Goal: Task Accomplishment & Management: Manage account settings

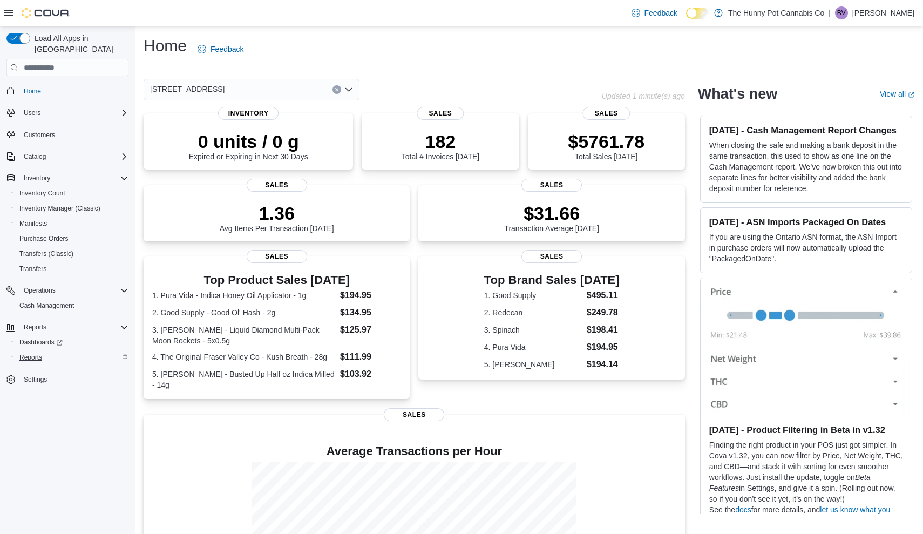
click at [35, 353] on span "Reports" at bounding box center [30, 357] width 23 height 9
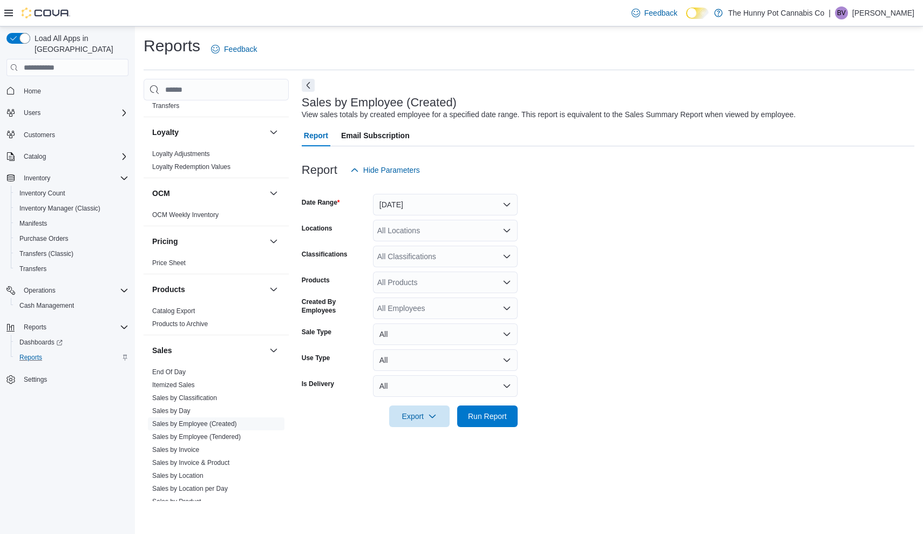
scroll to position [357, 0]
click at [188, 472] on link "Sales by Location" at bounding box center [177, 475] width 51 height 8
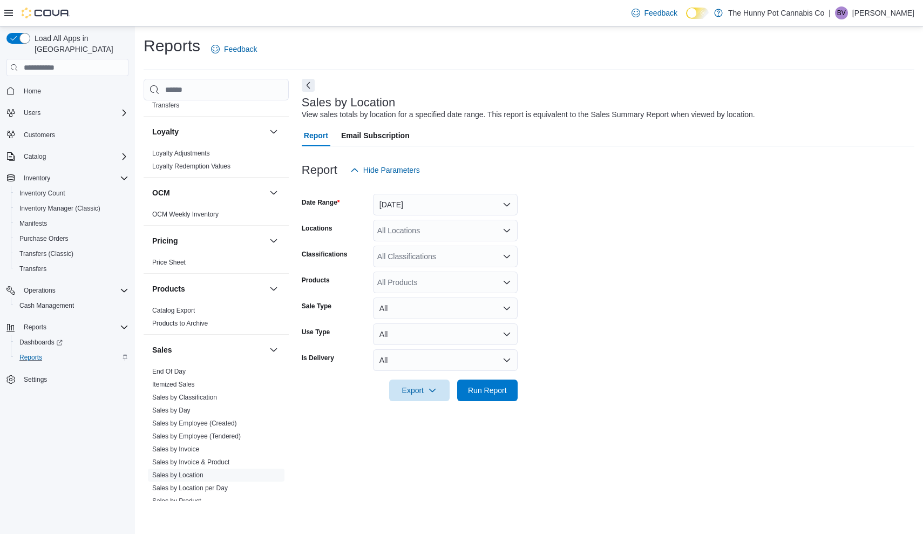
click at [467, 215] on form "Date Range Yesterday Locations All Locations Classifications All Classification…" at bounding box center [608, 291] width 612 height 220
click at [460, 203] on button "Yesterday" at bounding box center [445, 205] width 145 height 22
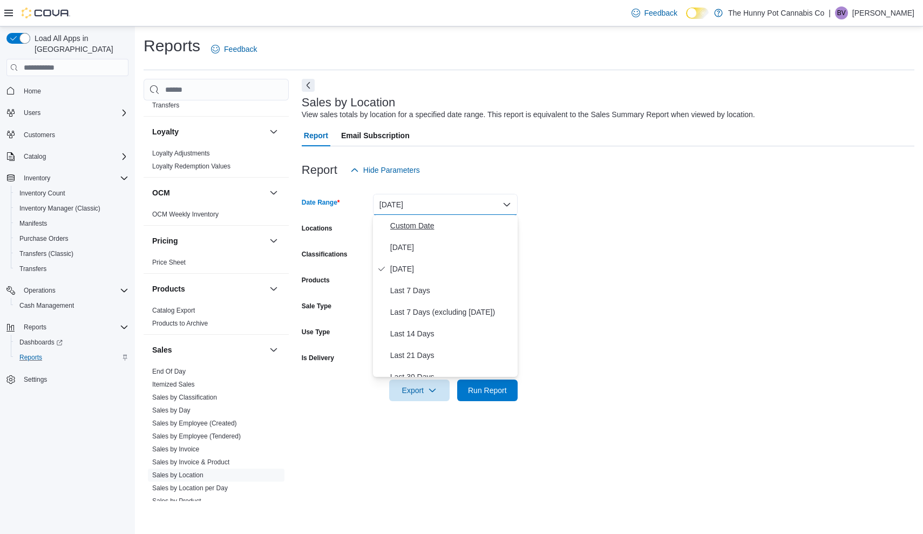
click at [441, 223] on span "Custom Date" at bounding box center [451, 225] width 123 height 13
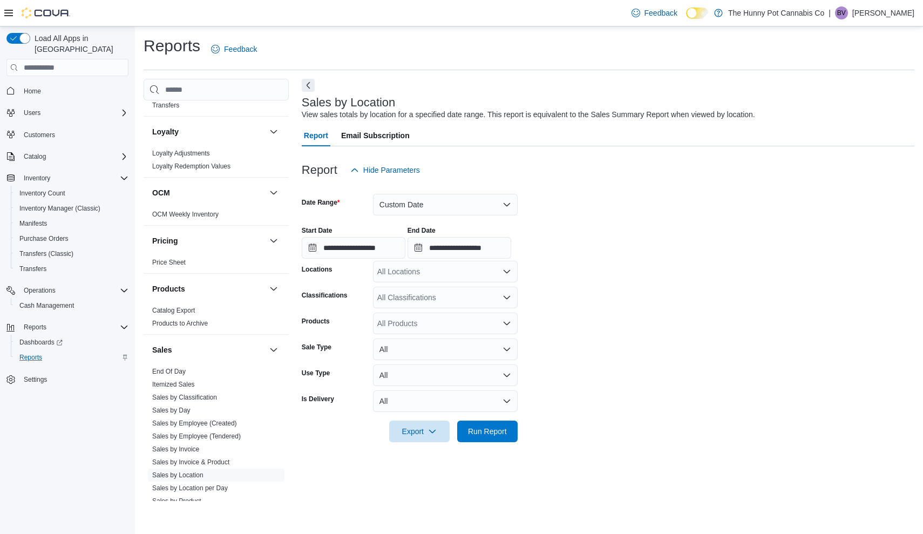
click at [708, 211] on form "**********" at bounding box center [608, 311] width 612 height 261
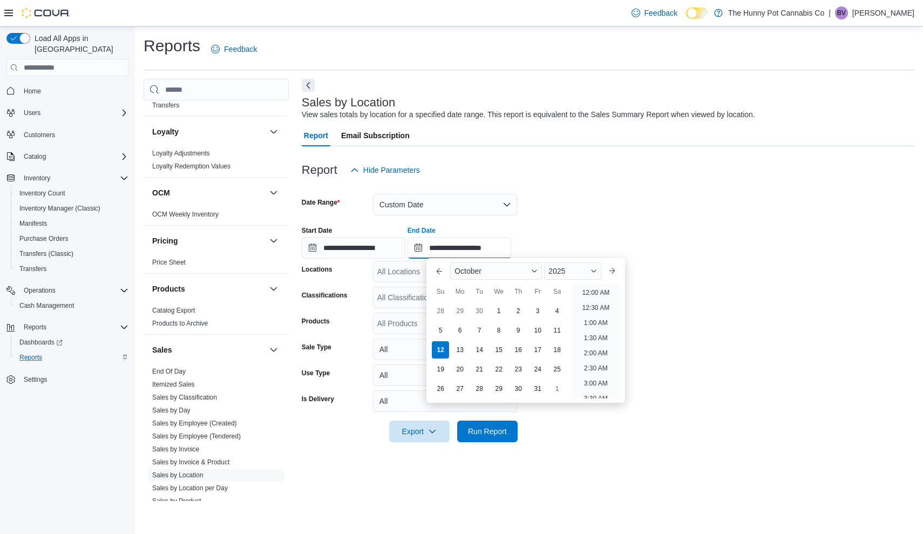
click at [471, 252] on input "**********" at bounding box center [459, 248] width 104 height 22
click at [599, 301] on li "8:00 PM" at bounding box center [595, 299] width 33 height 13
type input "**********"
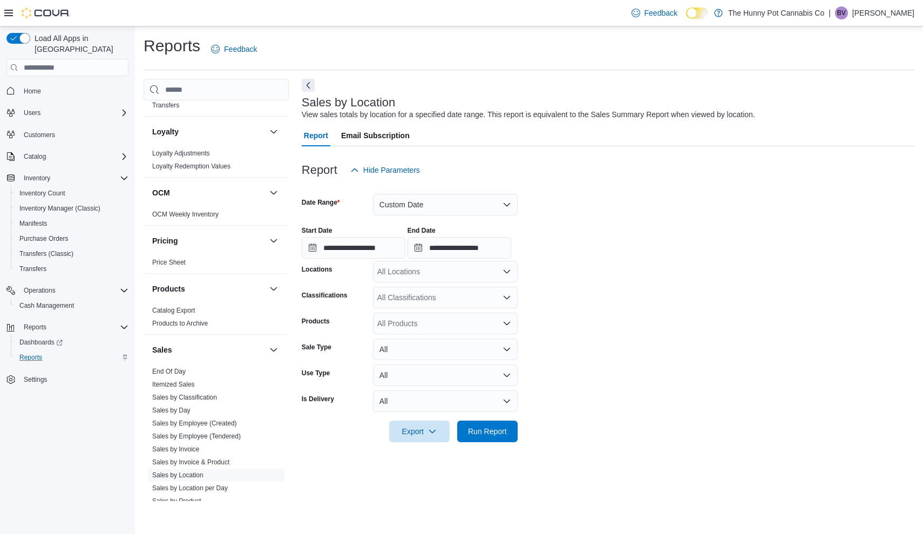
click at [432, 268] on div "All Locations" at bounding box center [445, 272] width 145 height 22
type input "****"
click at [471, 291] on div "[STREET_ADDRESS]" at bounding box center [445, 289] width 132 height 11
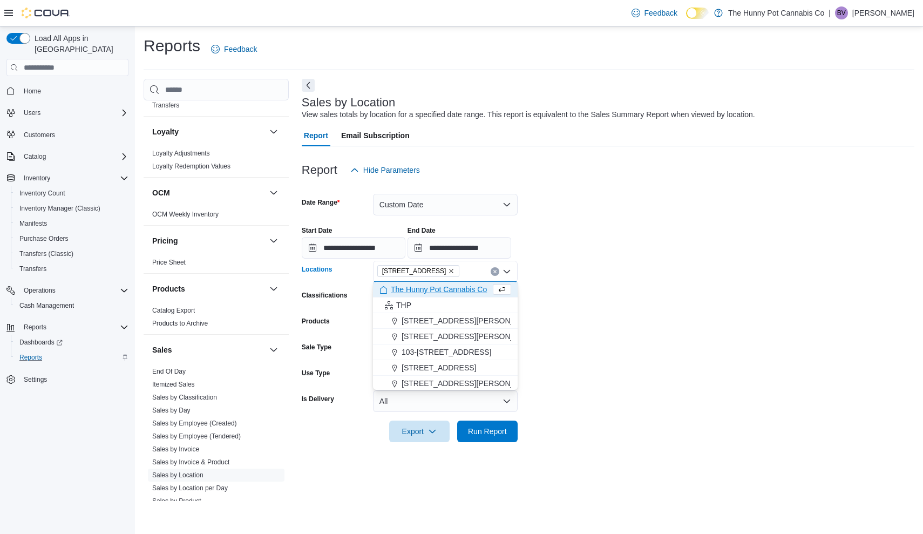
click at [628, 301] on form "**********" at bounding box center [608, 311] width 612 height 261
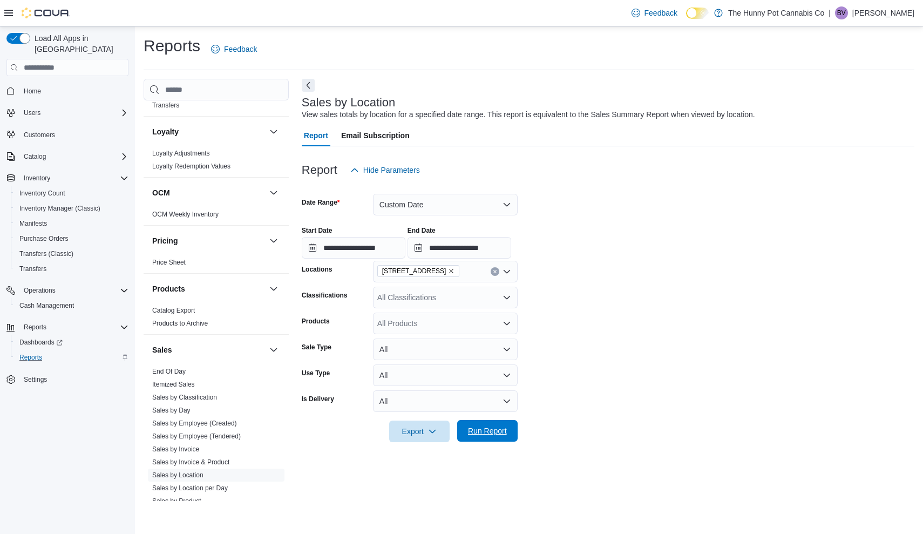
click at [495, 434] on span "Run Report" at bounding box center [487, 430] width 39 height 11
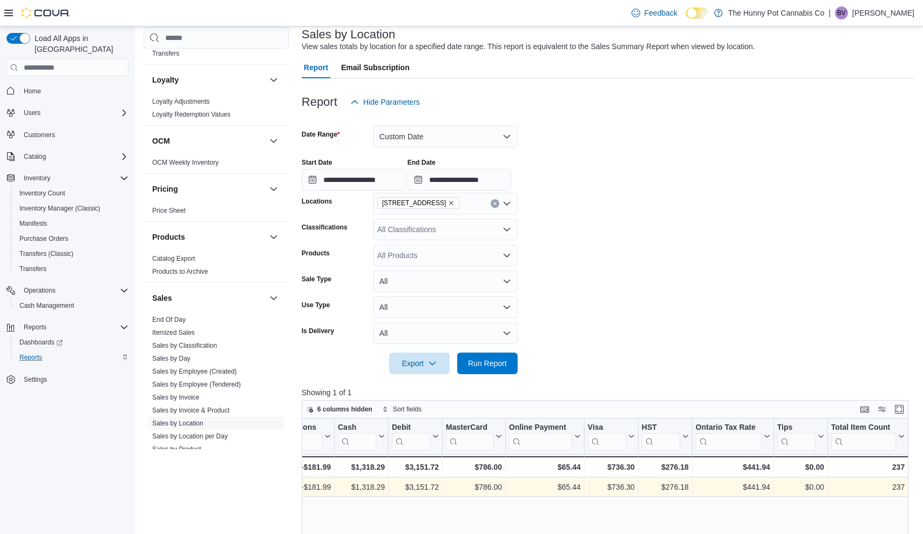
scroll to position [0, 1017]
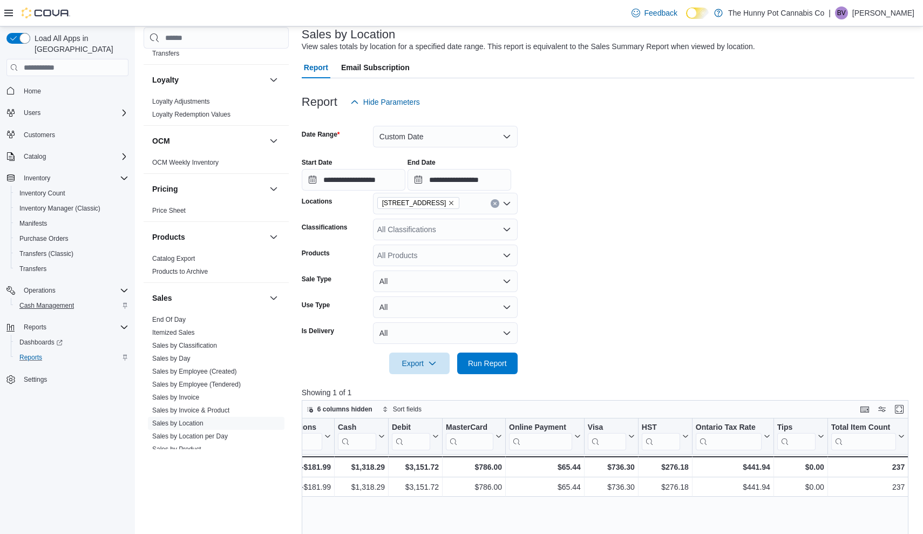
click at [68, 301] on span "Cash Management" at bounding box center [46, 305] width 54 height 9
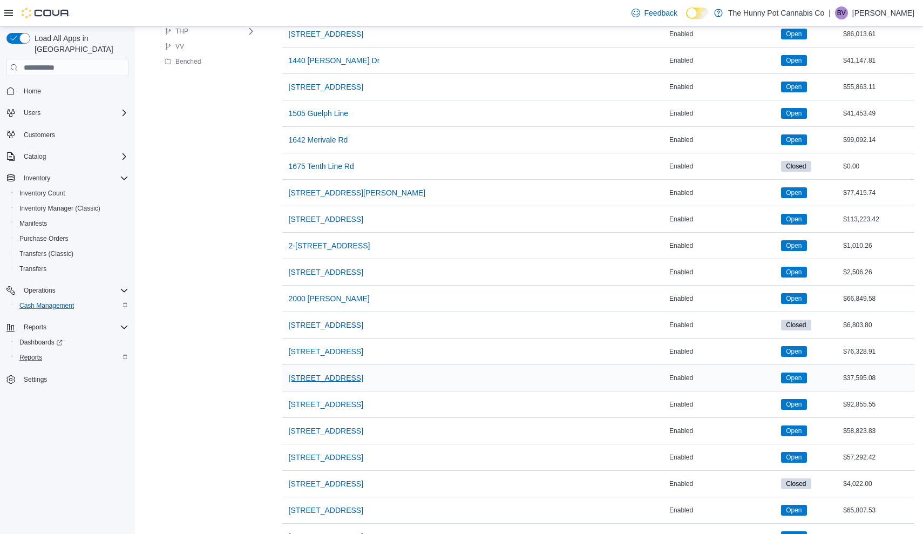
scroll to position [318, 0]
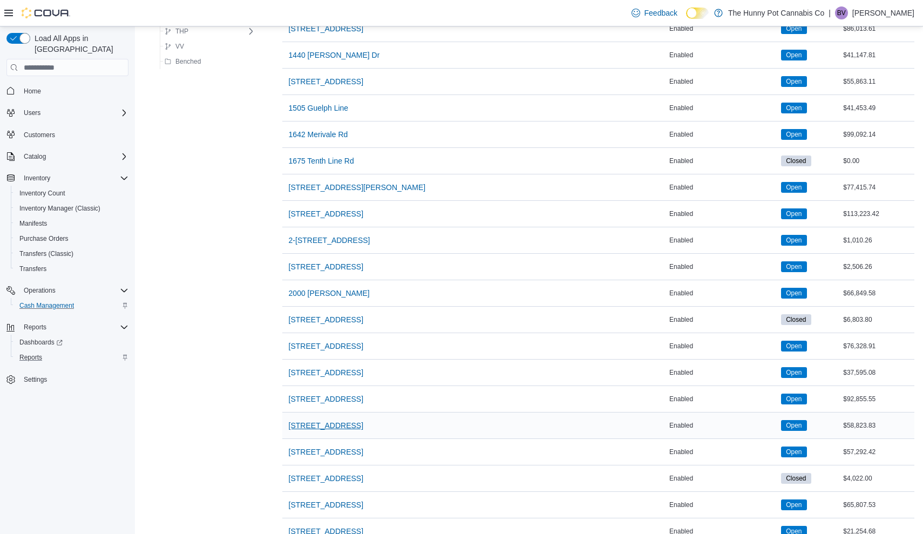
click at [305, 428] on span "[STREET_ADDRESS]" at bounding box center [326, 425] width 74 height 11
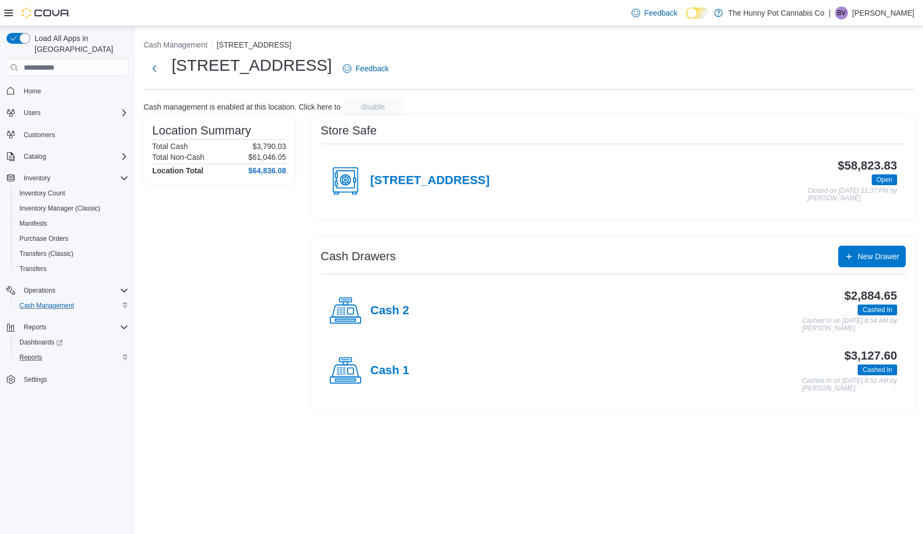
click at [409, 313] on div "$2,884.65 Cashed In Cashed In on October 12, 2025 8:54 AM by Jessica Steinmetz" at bounding box center [653, 310] width 488 height 43
click at [387, 319] on div "Cash 2" at bounding box center [369, 311] width 80 height 32
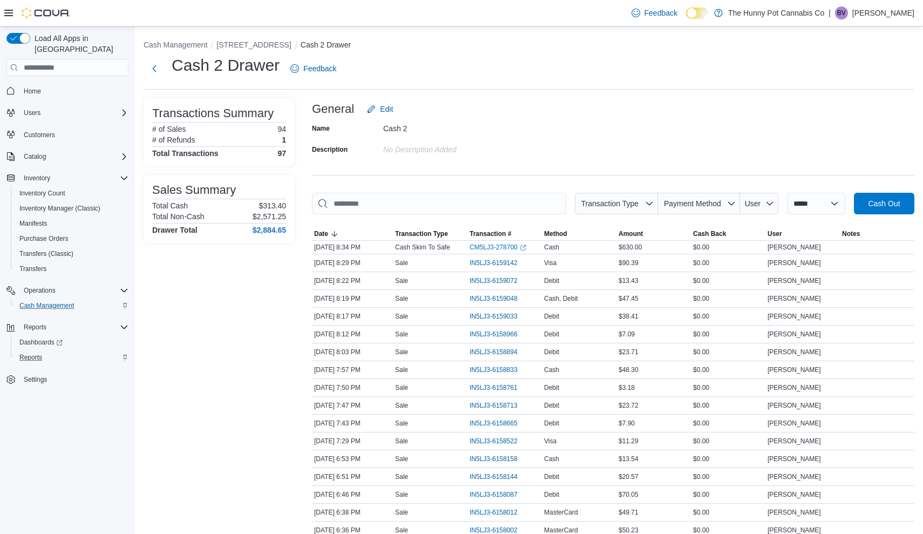
click at [247, 57] on h1 "Cash 2 Drawer" at bounding box center [226, 65] width 108 height 22
click at [245, 45] on button "[STREET_ADDRESS]" at bounding box center [253, 44] width 74 height 9
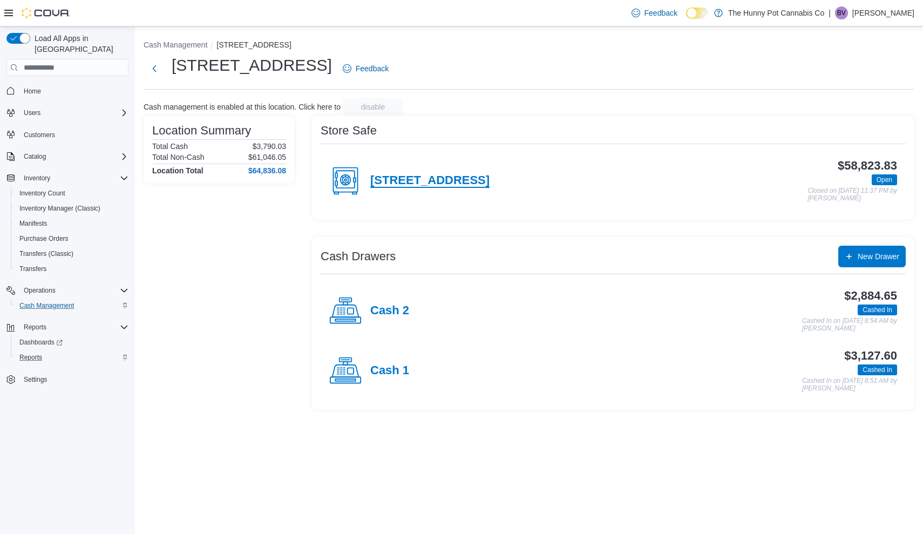
click at [453, 180] on h4 "14-2500 Hurontario St" at bounding box center [429, 181] width 119 height 14
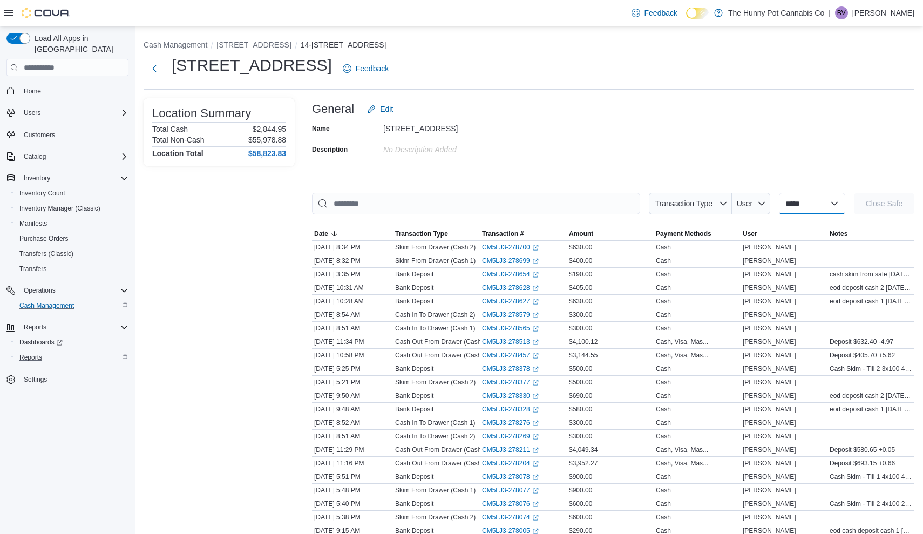
select select "**********"
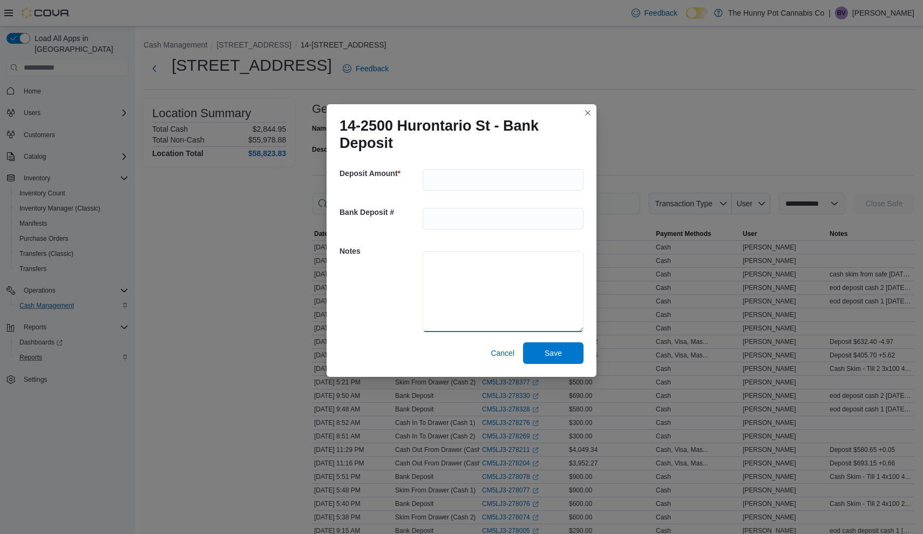
click at [461, 258] on textarea at bounding box center [502, 291] width 161 height 81
type textarea "**********"
click at [451, 180] on input "number" at bounding box center [502, 180] width 161 height 22
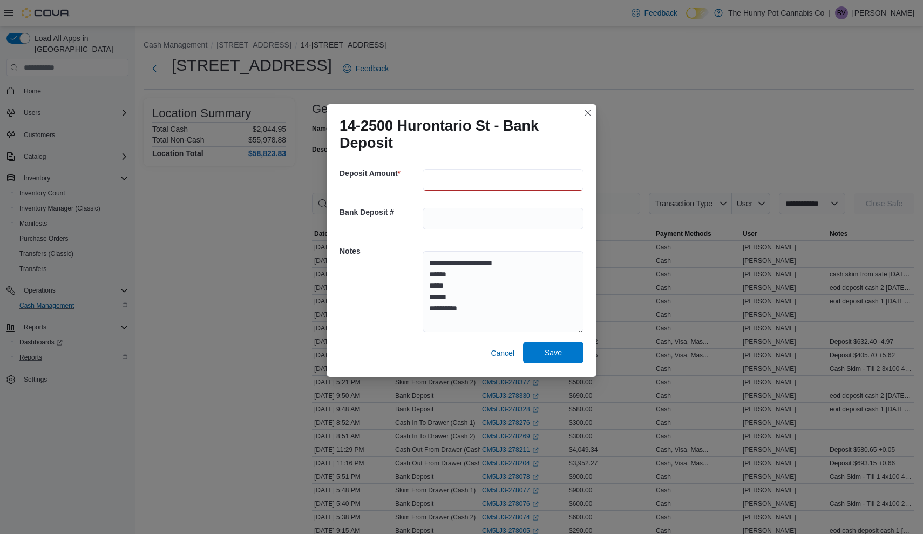
type input "***"
click at [562, 353] on span "Save" at bounding box center [552, 353] width 47 height 22
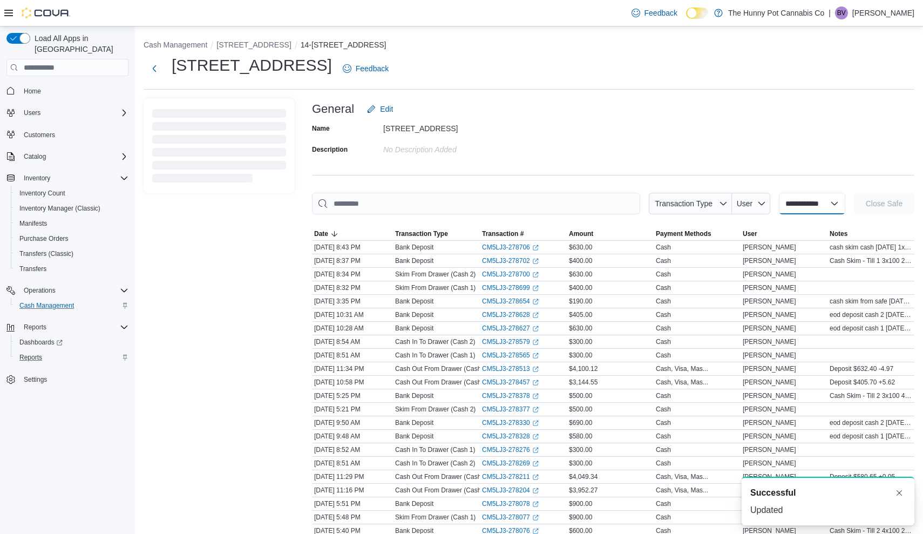
select select
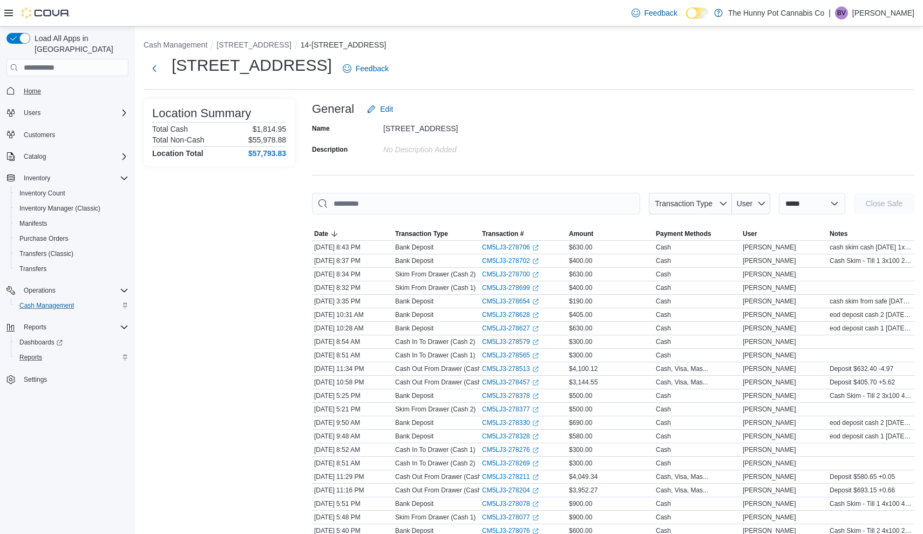
click at [44, 85] on link "Home" at bounding box center [32, 91] width 26 height 13
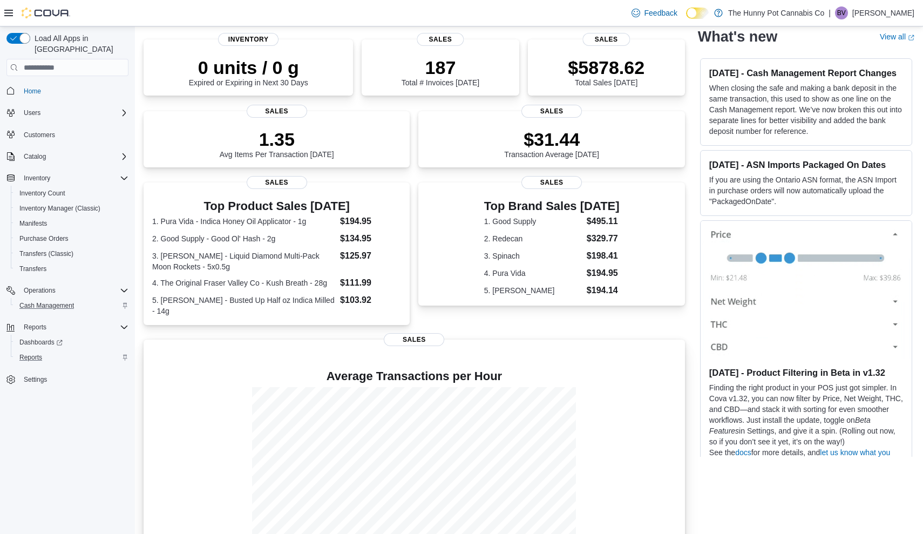
scroll to position [67, 0]
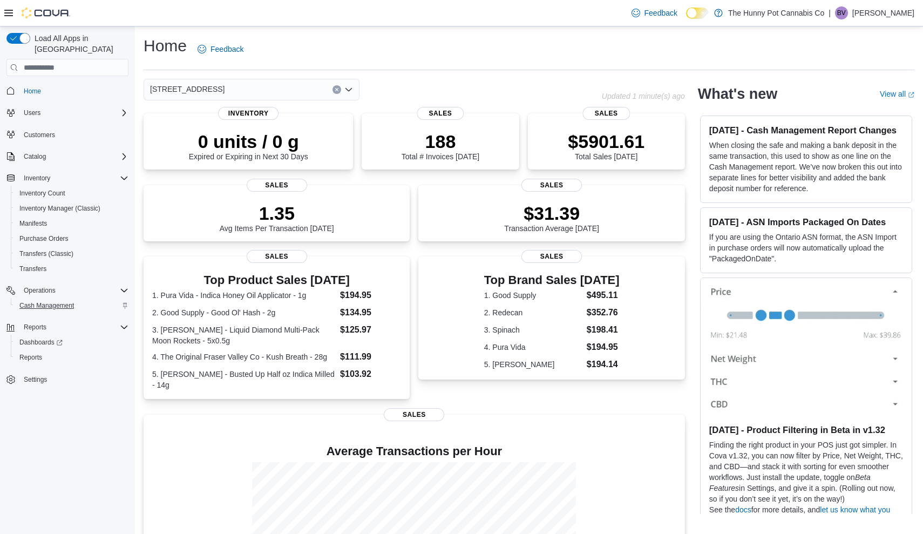
click at [52, 301] on span "Cash Management" at bounding box center [46, 305] width 54 height 9
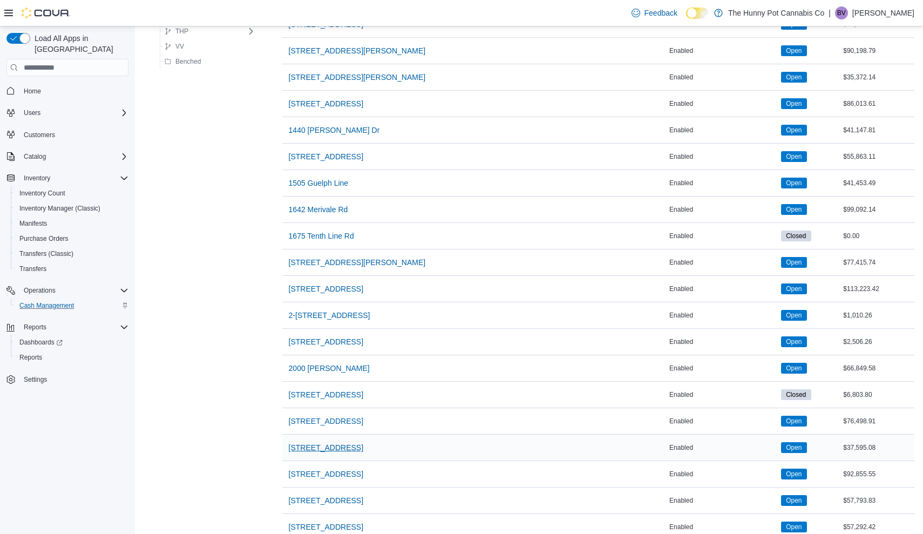
scroll to position [248, 0]
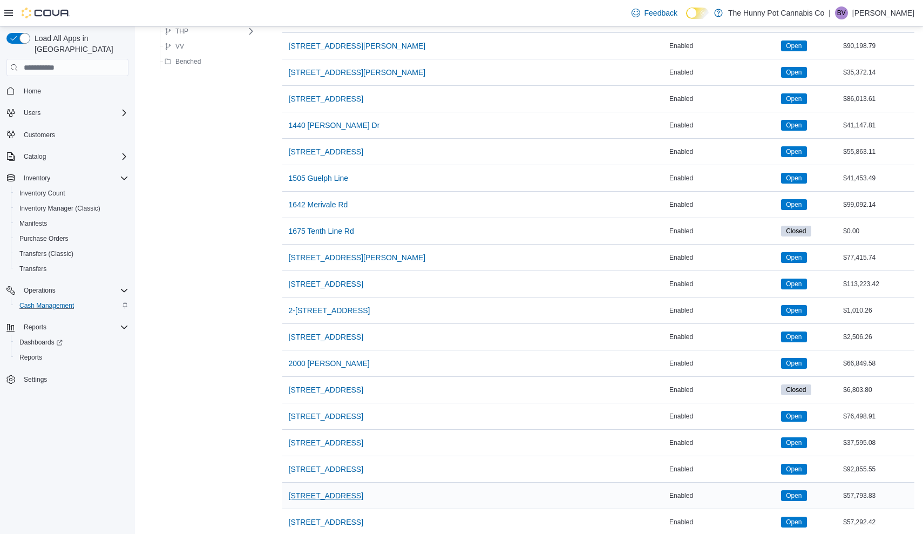
click at [311, 492] on span "[STREET_ADDRESS]" at bounding box center [326, 495] width 74 height 11
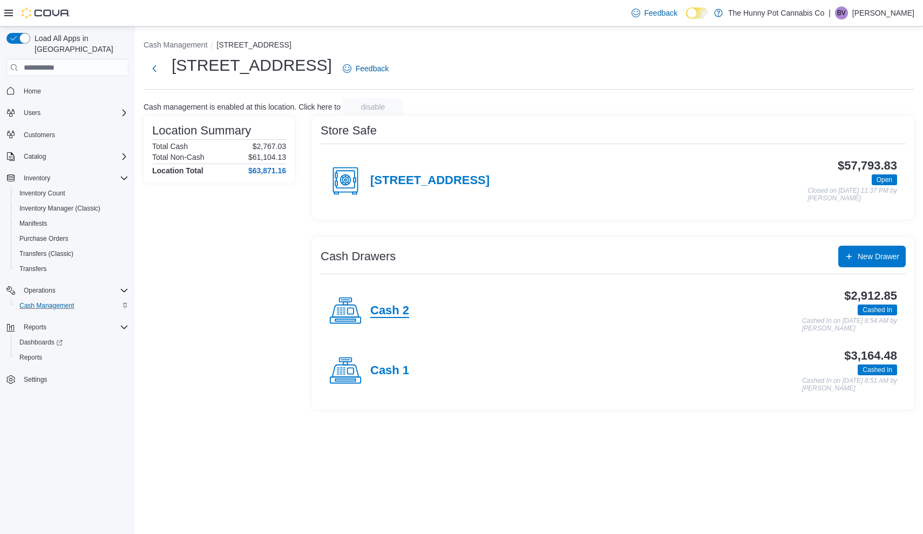
click at [372, 306] on h4 "Cash 2" at bounding box center [389, 311] width 39 height 14
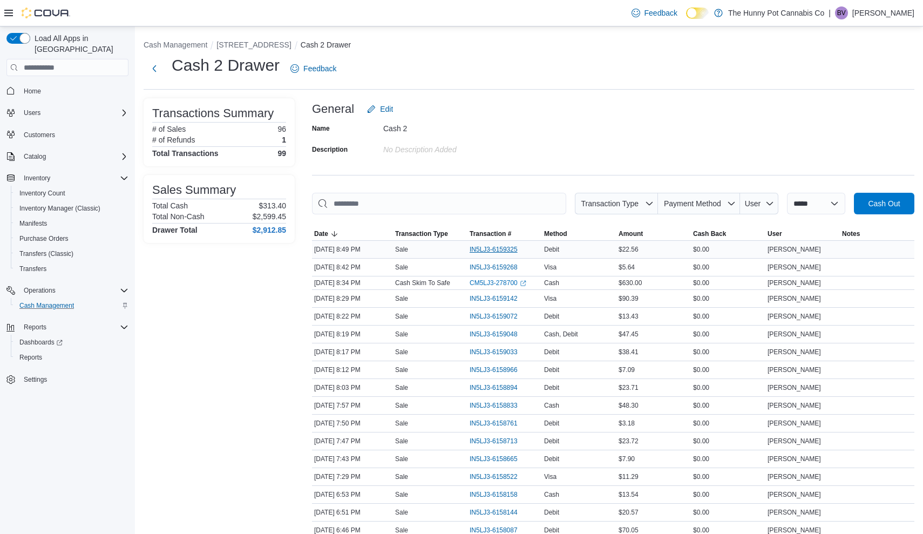
click at [486, 246] on span "IN5LJ3-6159325" at bounding box center [493, 249] width 48 height 9
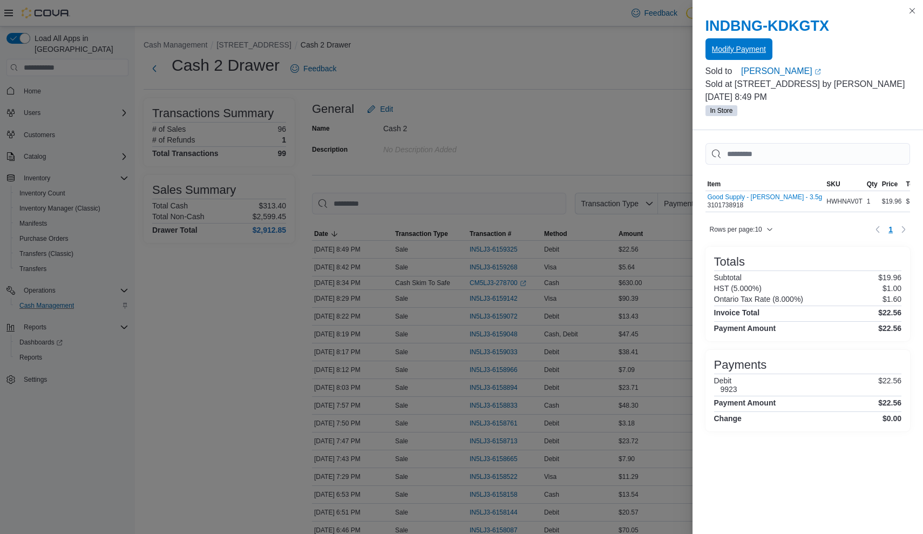
click at [735, 51] on span "Modify Payment" at bounding box center [739, 49] width 54 height 11
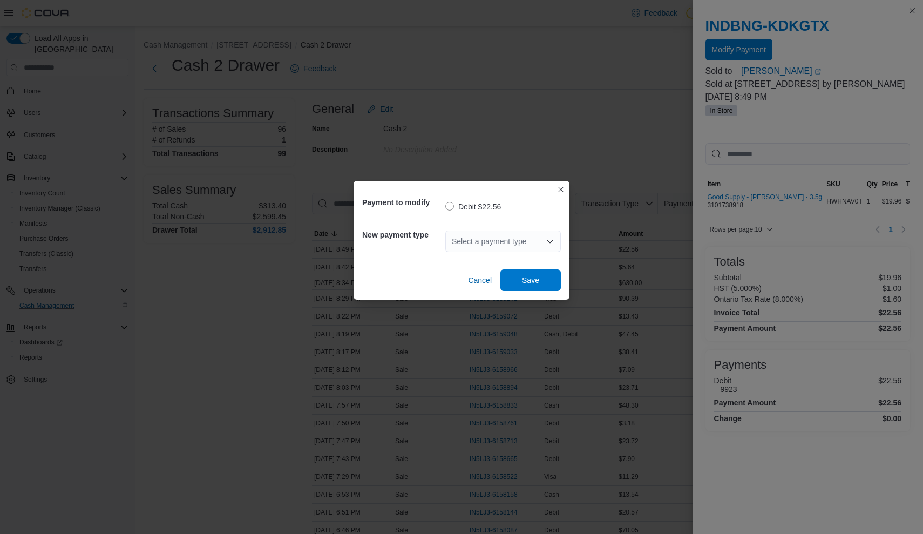
click at [492, 238] on div "Select a payment type" at bounding box center [502, 241] width 115 height 22
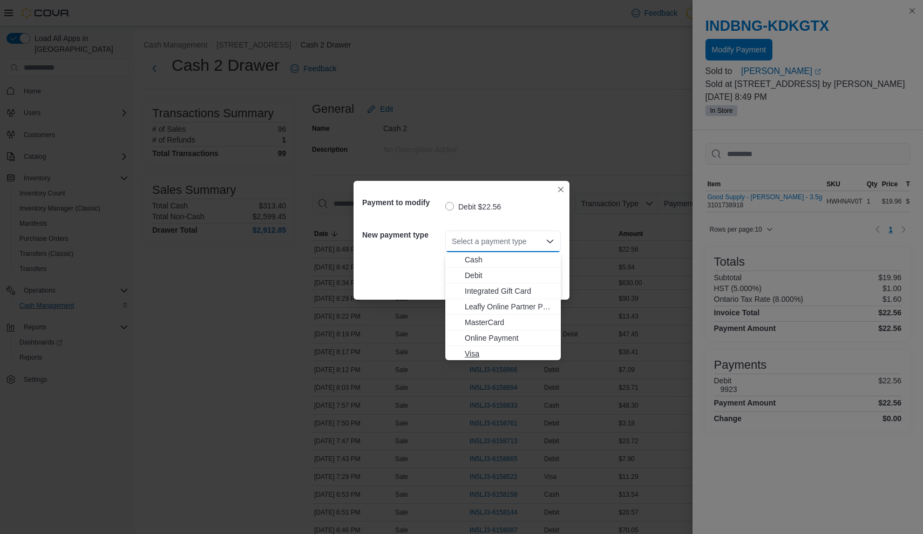
click at [469, 350] on span "Visa" at bounding box center [510, 353] width 90 height 11
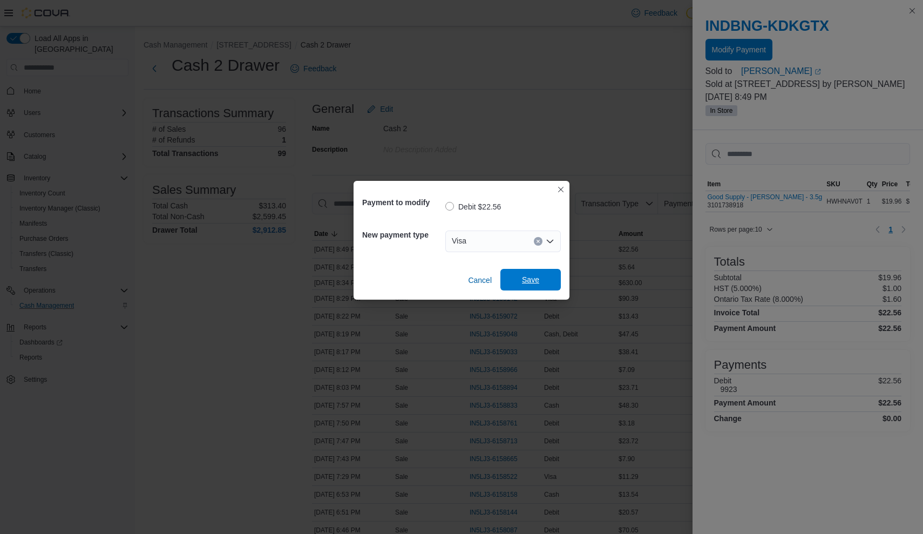
click at [538, 281] on span "Save" at bounding box center [530, 279] width 17 height 11
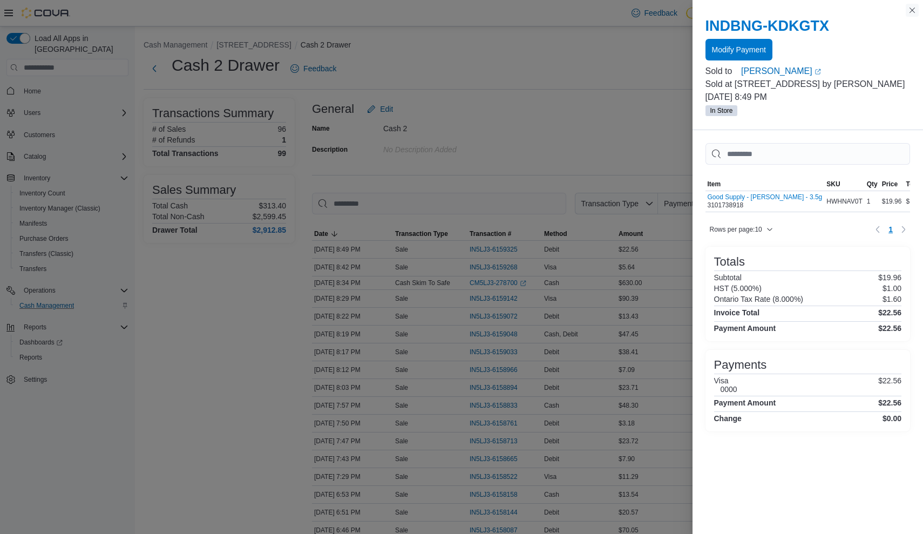
click at [911, 8] on button "Close this dialog" at bounding box center [911, 10] width 13 height 13
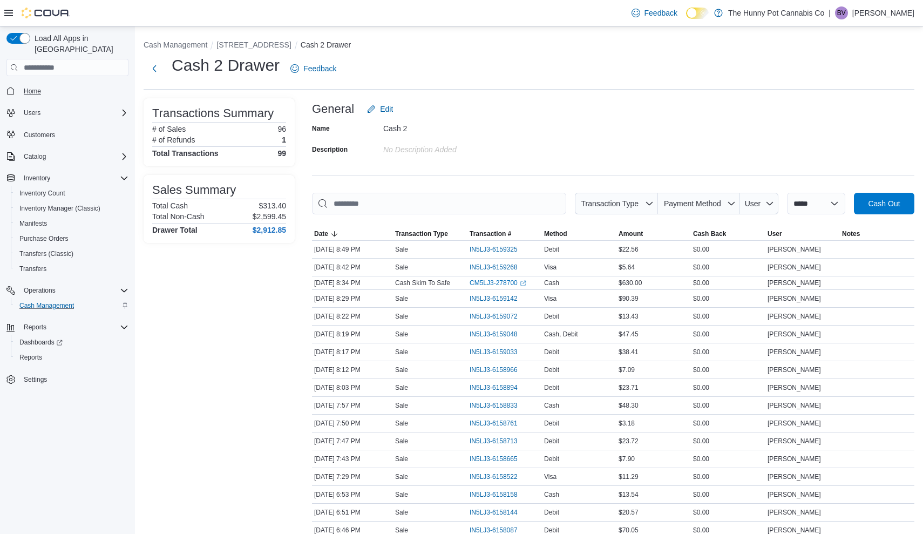
click at [36, 87] on span "Home" at bounding box center [32, 91] width 17 height 9
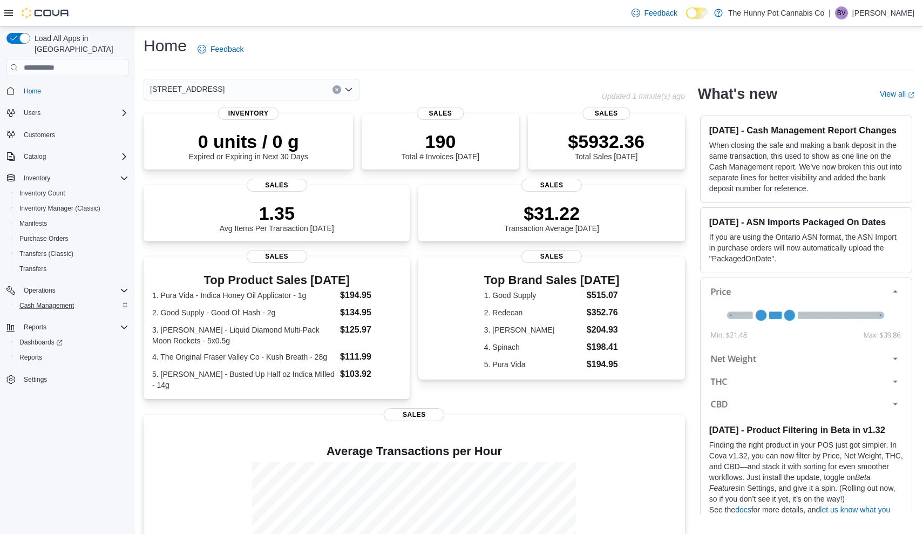
click at [520, 54] on div "Home Feedback" at bounding box center [529, 49] width 771 height 28
click at [39, 87] on span "Home" at bounding box center [32, 91] width 17 height 9
click at [26, 353] on span "Reports" at bounding box center [30, 357] width 23 height 9
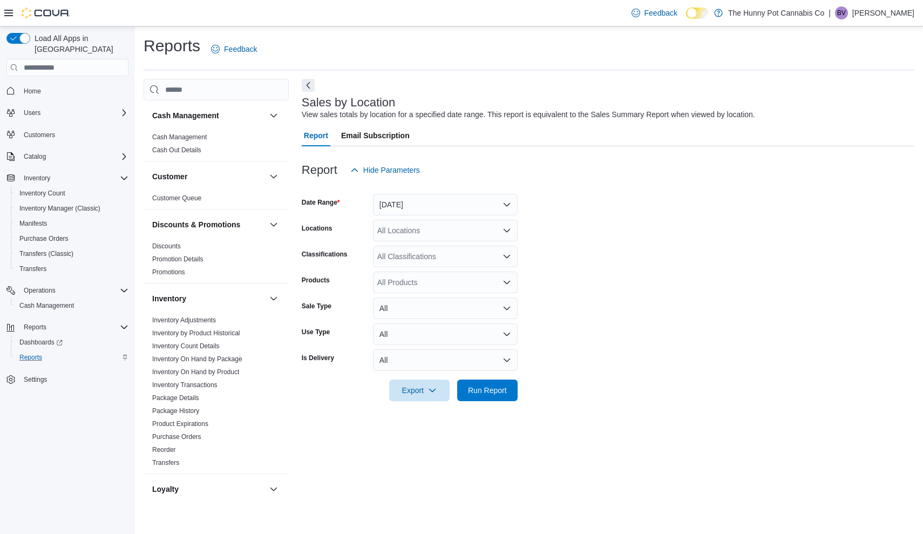
click at [427, 201] on button "Yesterday" at bounding box center [445, 205] width 145 height 22
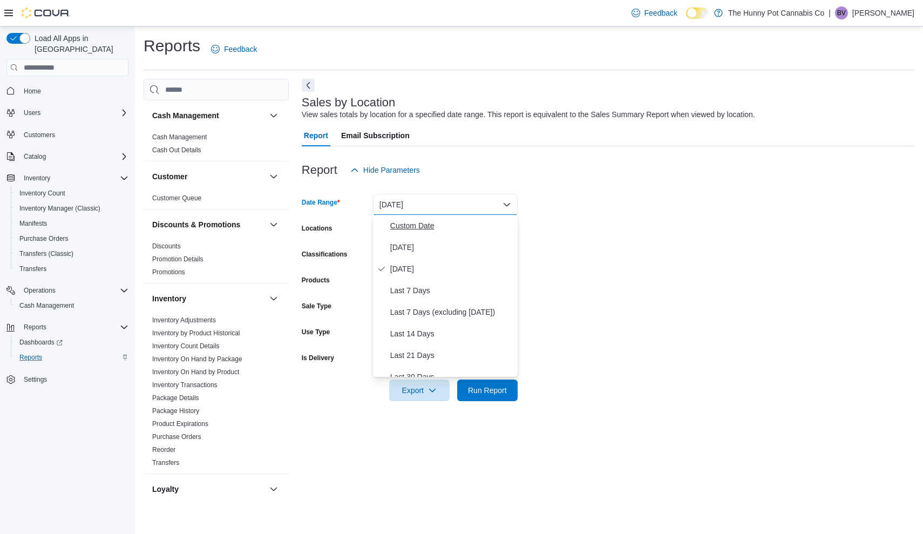
click at [424, 224] on span "Custom Date" at bounding box center [451, 225] width 123 height 13
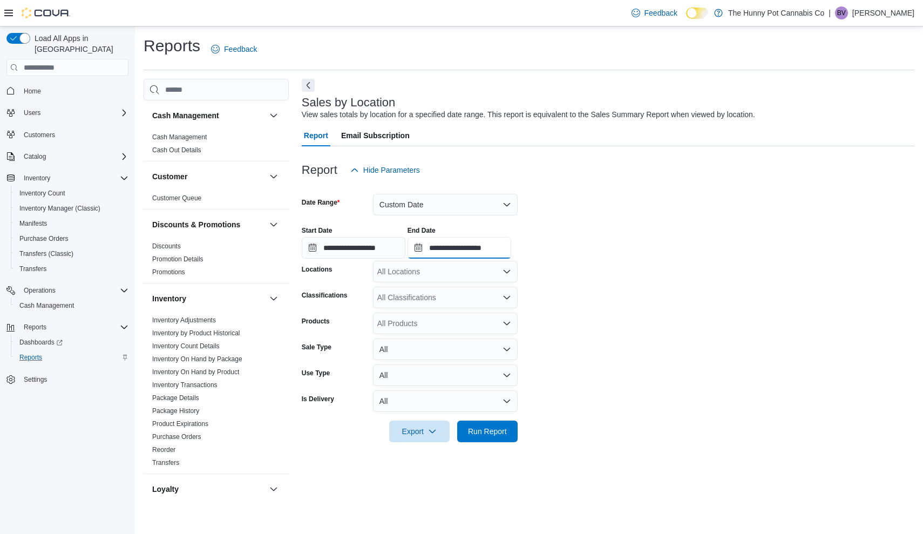
click at [508, 248] on input "**********" at bounding box center [459, 248] width 104 height 22
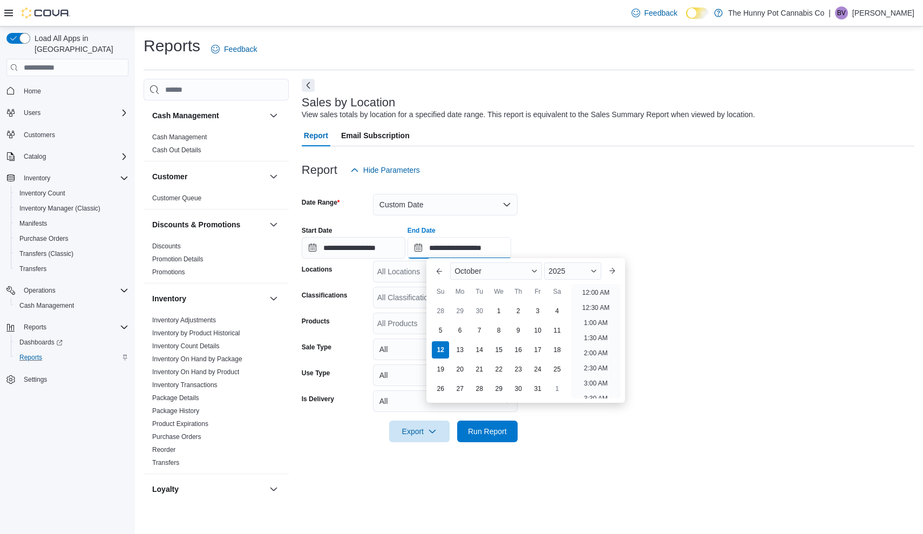
scroll to position [613, 0]
click at [600, 313] on li "9:00 PM" at bounding box center [595, 314] width 33 height 13
type input "**********"
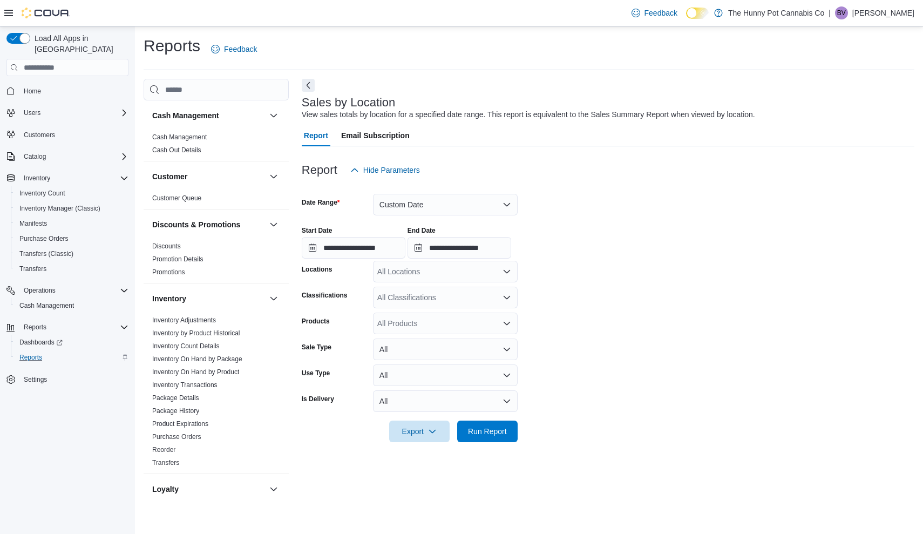
click at [460, 269] on div "All Locations" at bounding box center [445, 272] width 145 height 22
type input "****"
click at [458, 294] on span "[STREET_ADDRESS]" at bounding box center [438, 289] width 74 height 11
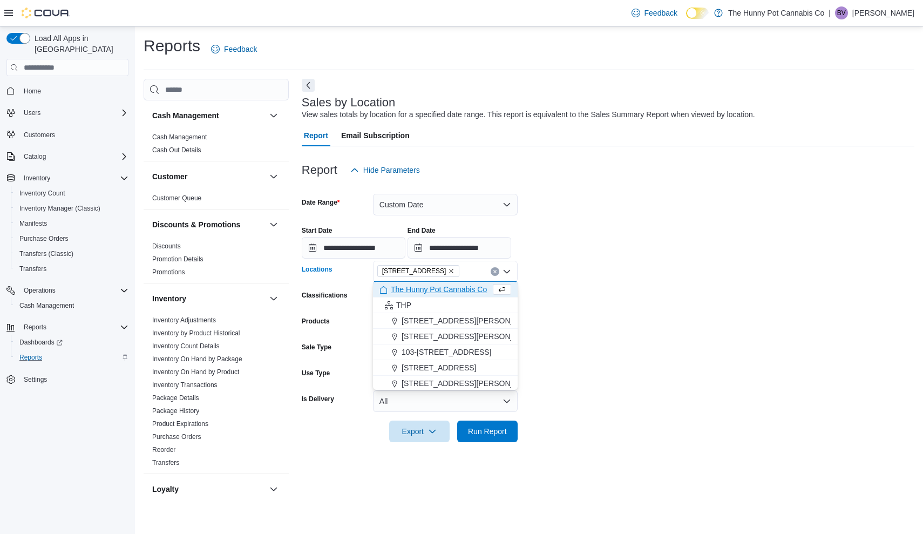
click at [738, 340] on form "**********" at bounding box center [608, 311] width 612 height 261
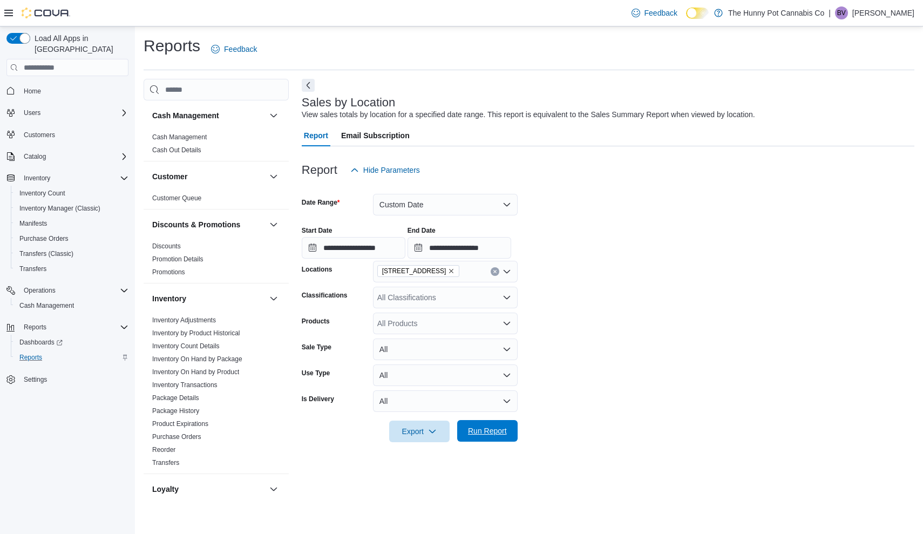
click at [475, 437] on span "Run Report" at bounding box center [486, 431] width 47 height 22
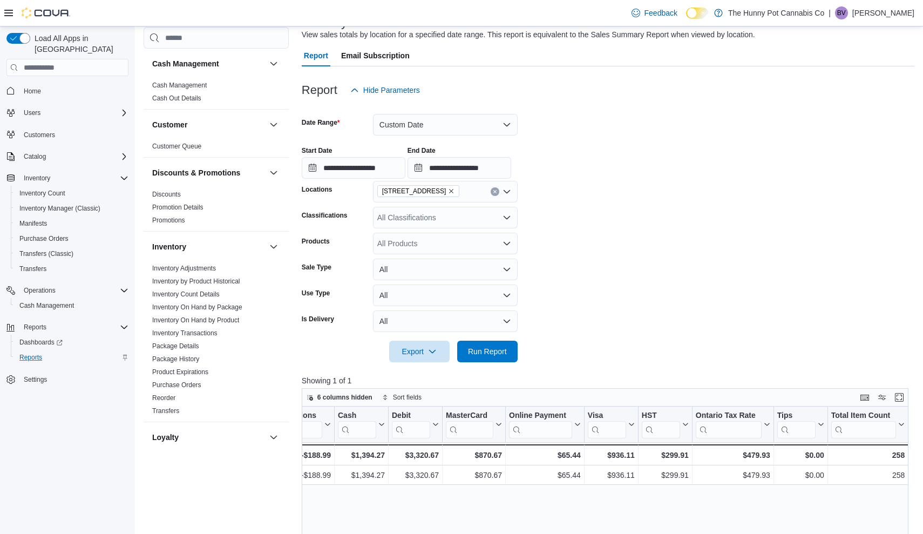
scroll to position [0, 1017]
click at [28, 87] on span "Home" at bounding box center [32, 91] width 17 height 9
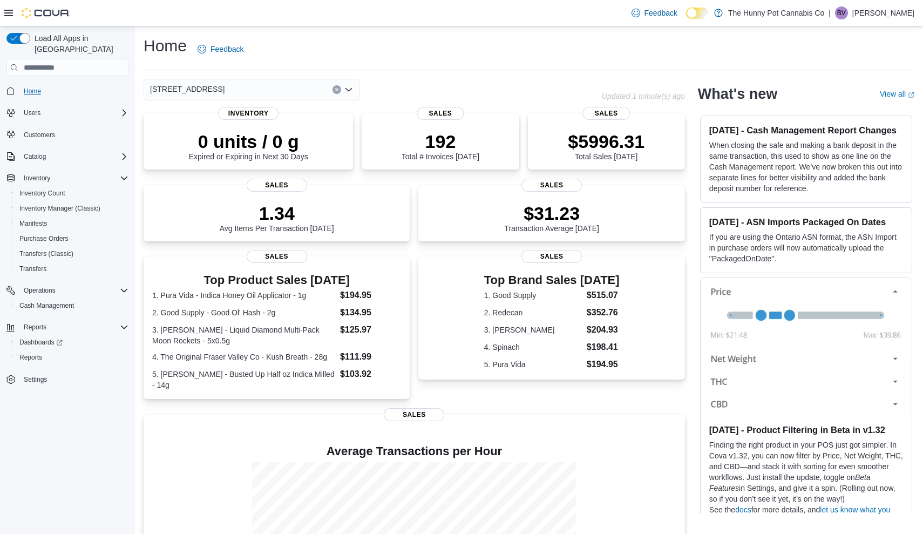
click at [27, 87] on span "Home" at bounding box center [32, 91] width 17 height 9
click at [42, 106] on button "Users" at bounding box center [31, 112] width 25 height 13
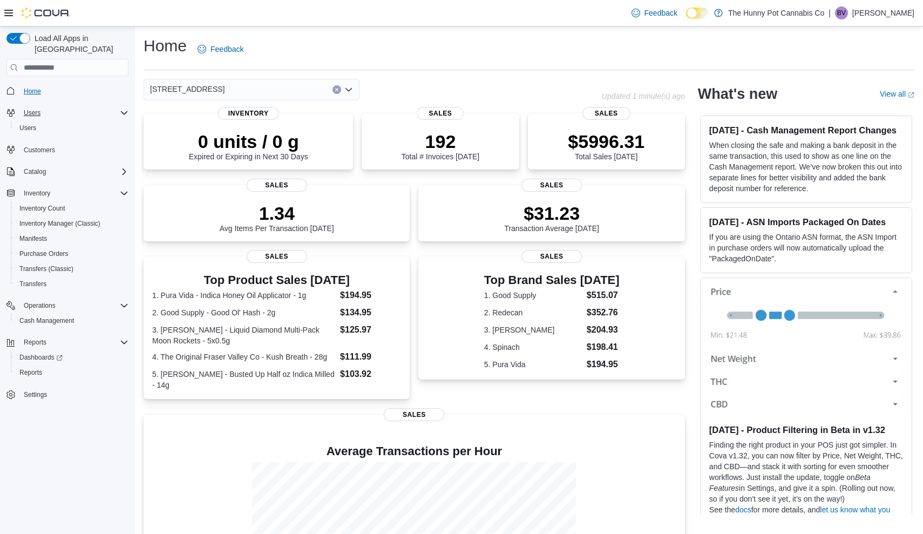
click at [36, 87] on span "Home" at bounding box center [32, 91] width 17 height 9
